Goal: Transaction & Acquisition: Download file/media

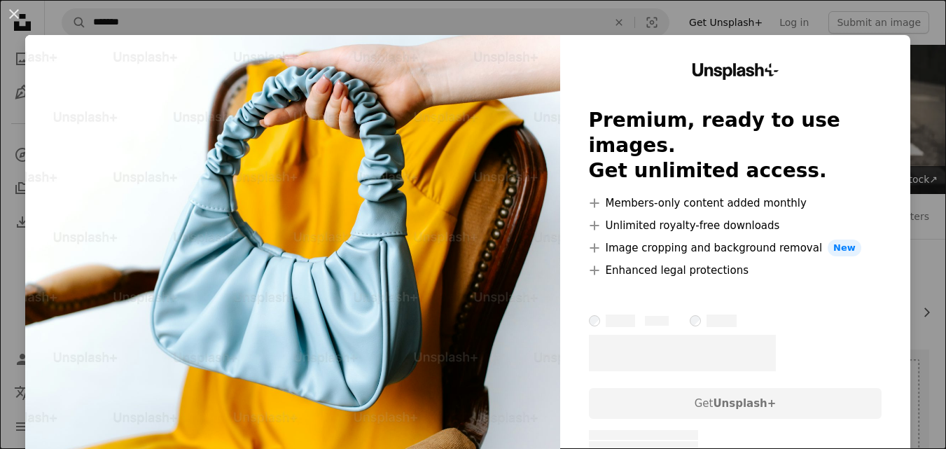
scroll to position [1541, 0]
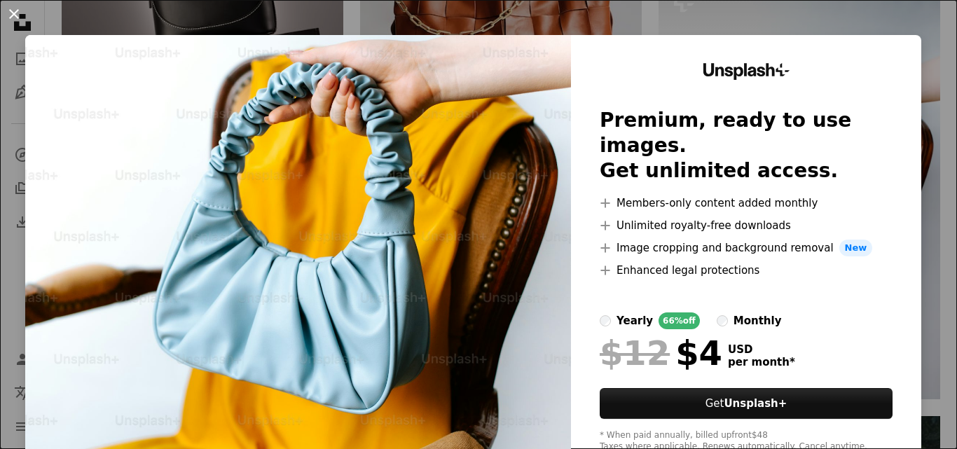
click at [6, 15] on button "An X shape" at bounding box center [14, 14] width 17 height 17
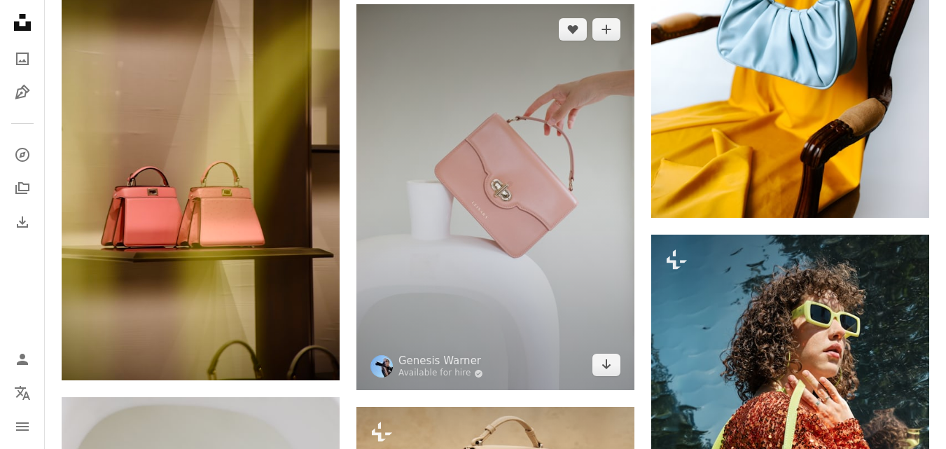
scroll to position [1751, 0]
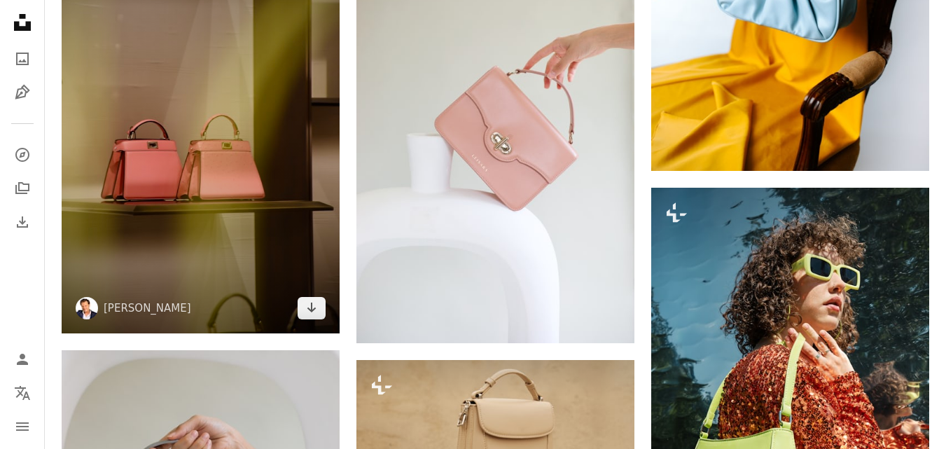
click at [151, 239] on img at bounding box center [201, 124] width 278 height 417
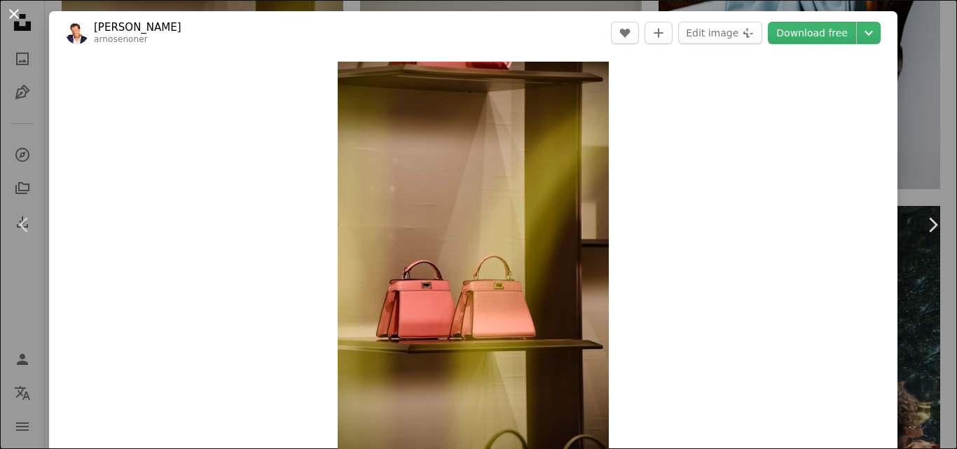
click at [18, 12] on button "An X shape" at bounding box center [14, 14] width 17 height 17
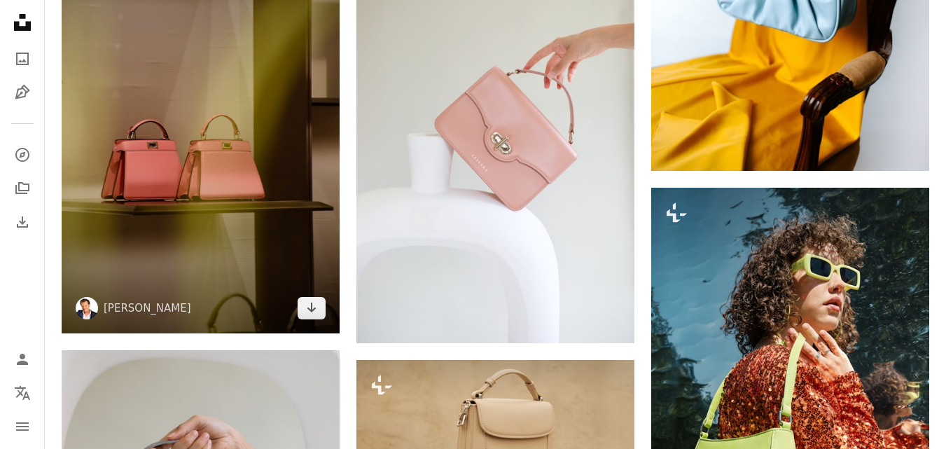
click at [148, 159] on img at bounding box center [201, 124] width 278 height 417
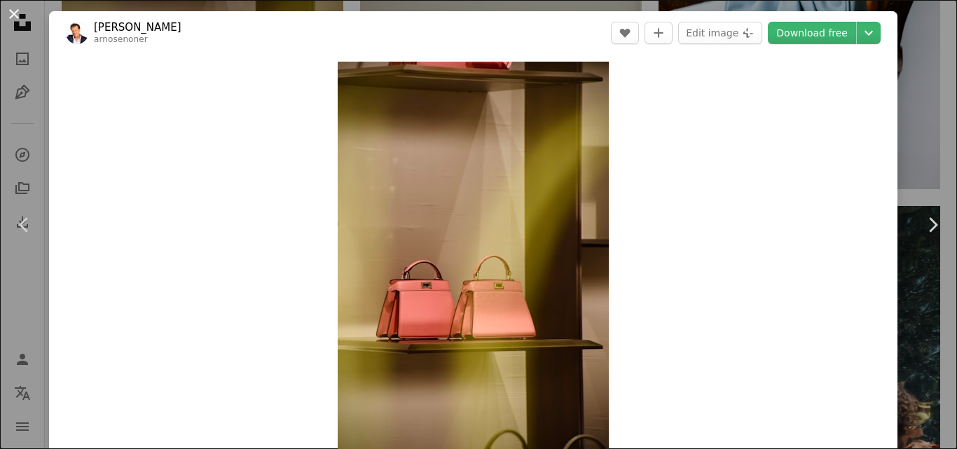
click at [22, 16] on button "An X shape" at bounding box center [14, 14] width 17 height 17
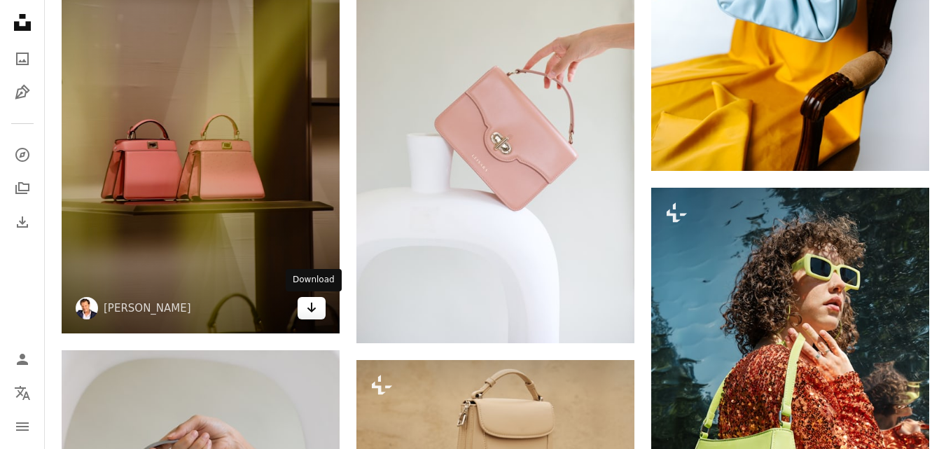
click at [317, 309] on link "Arrow pointing down" at bounding box center [312, 308] width 28 height 22
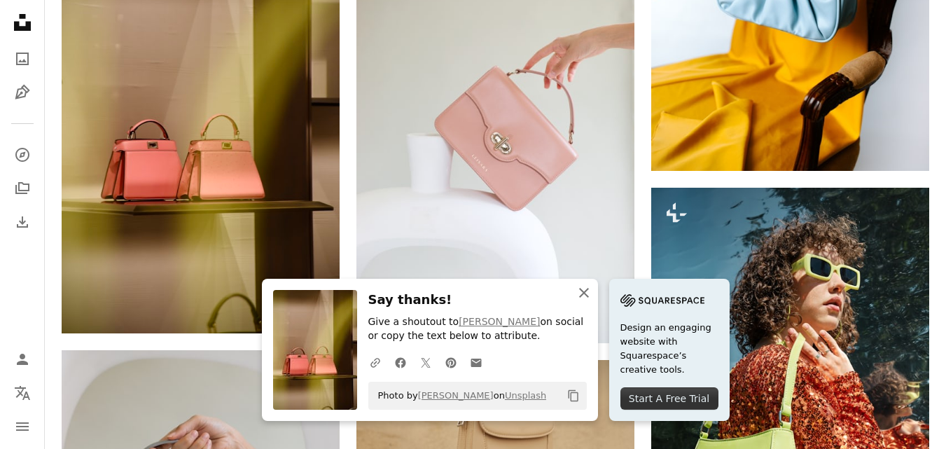
click at [586, 293] on icon "button" at bounding box center [584, 293] width 10 height 10
